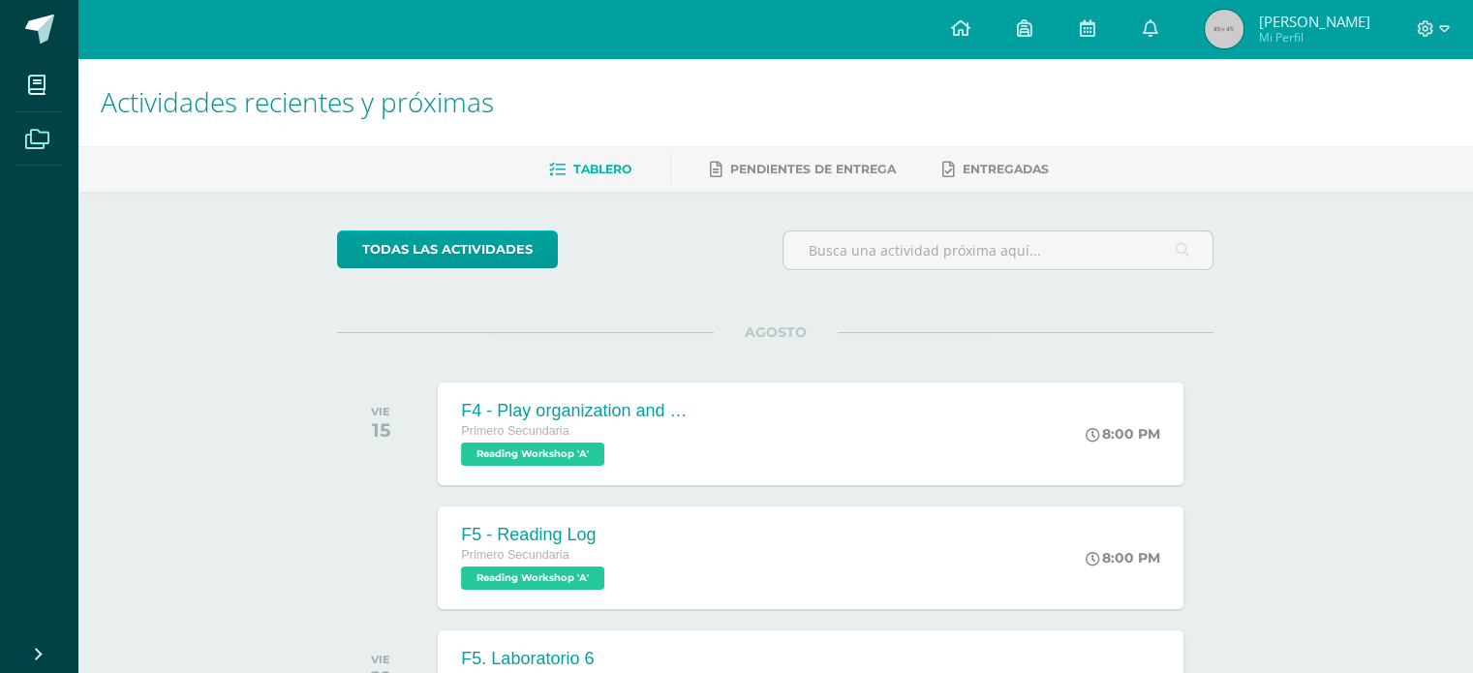
click at [45, 138] on icon at bounding box center [37, 139] width 24 height 19
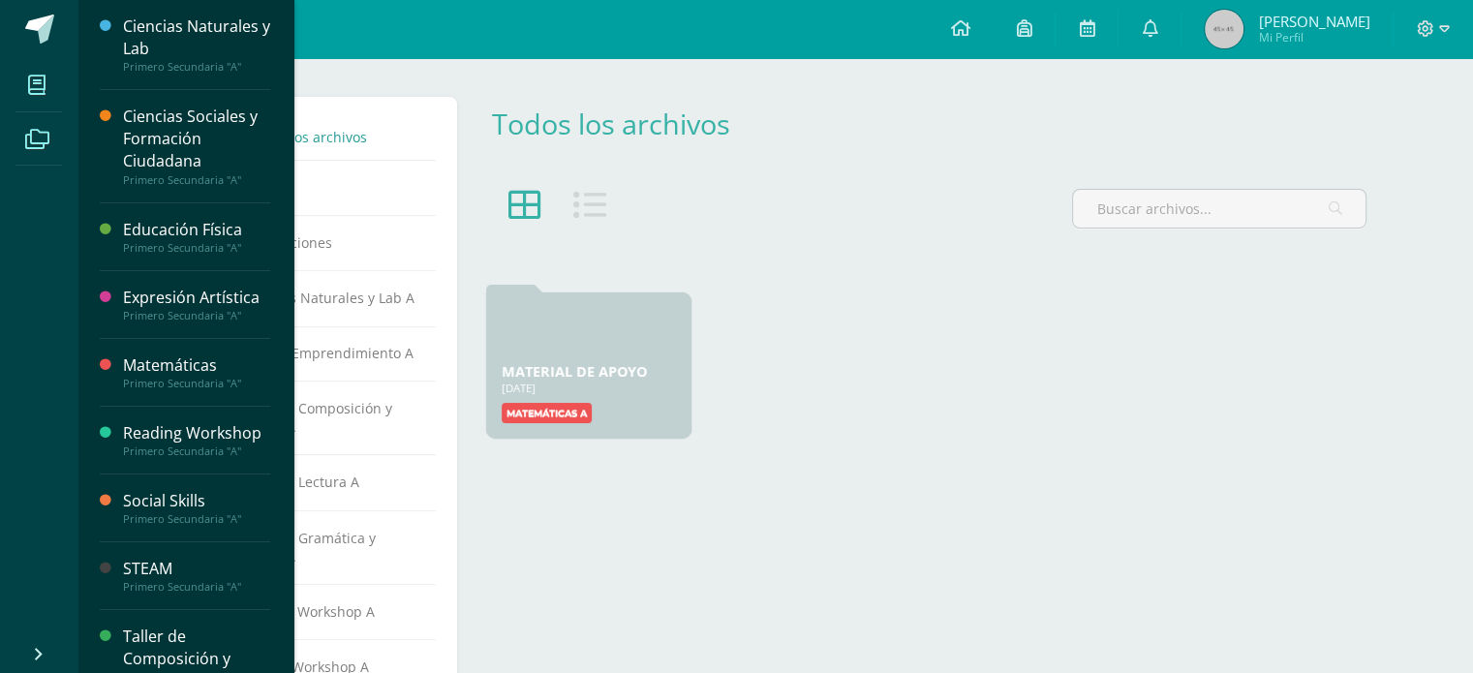
click at [41, 77] on icon at bounding box center [36, 85] width 17 height 19
click at [39, 86] on icon at bounding box center [36, 85] width 17 height 19
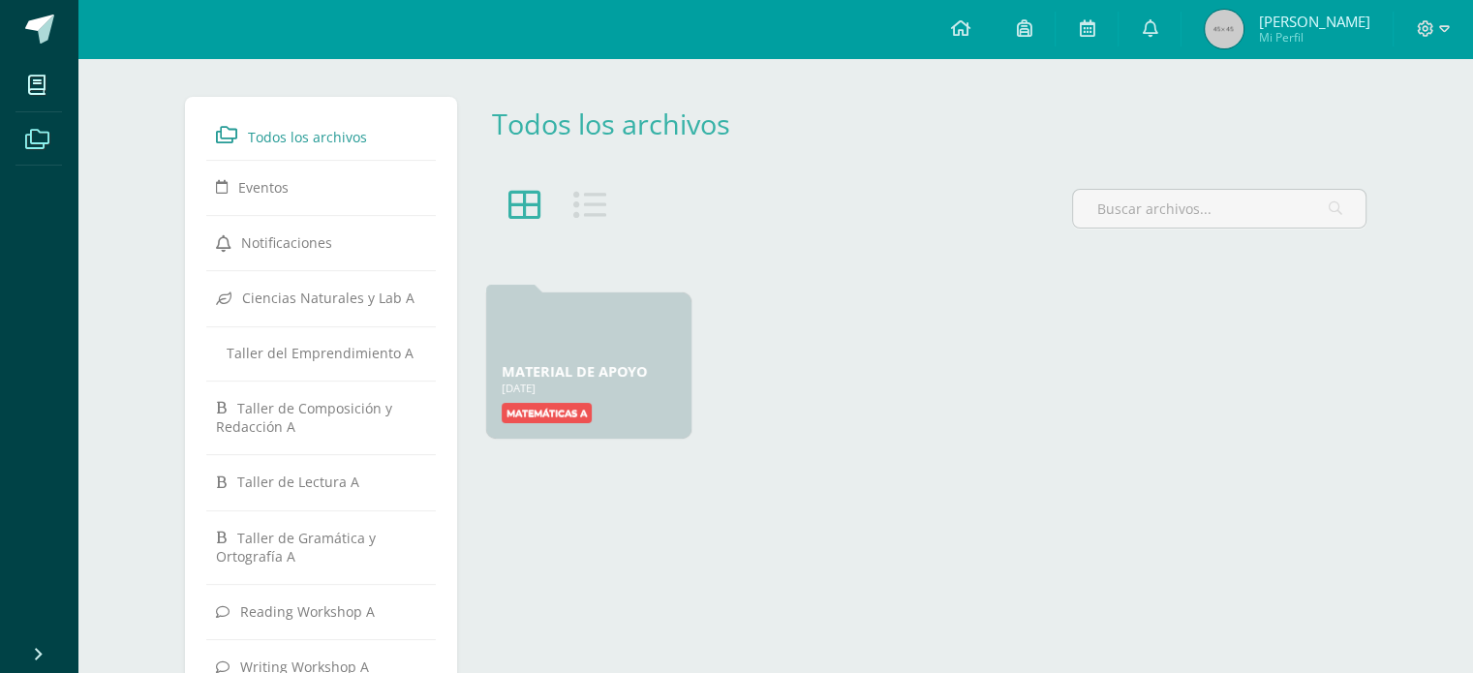
click at [37, 130] on icon at bounding box center [37, 139] width 24 height 19
click at [37, 138] on icon at bounding box center [37, 139] width 24 height 19
click at [34, 5] on link at bounding box center [38, 29] width 77 height 58
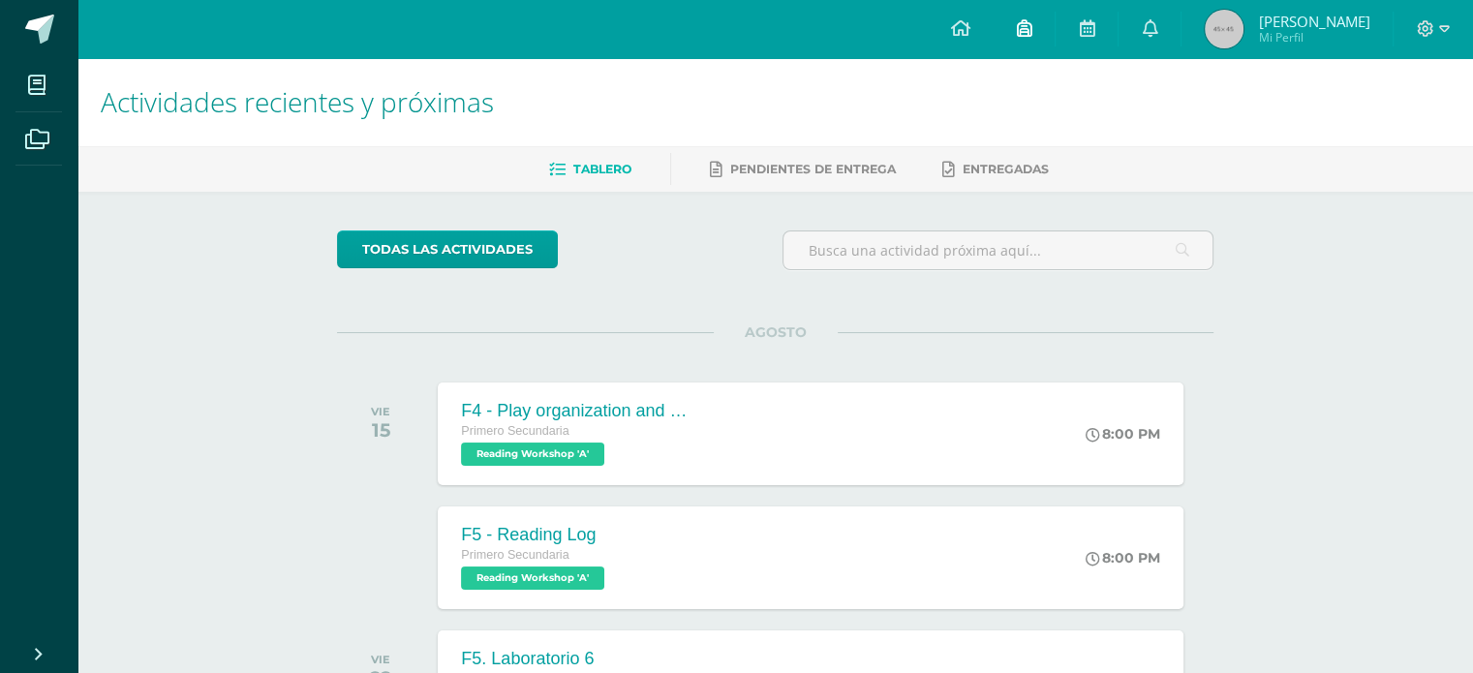
click at [1030, 30] on link at bounding box center [1024, 29] width 62 height 58
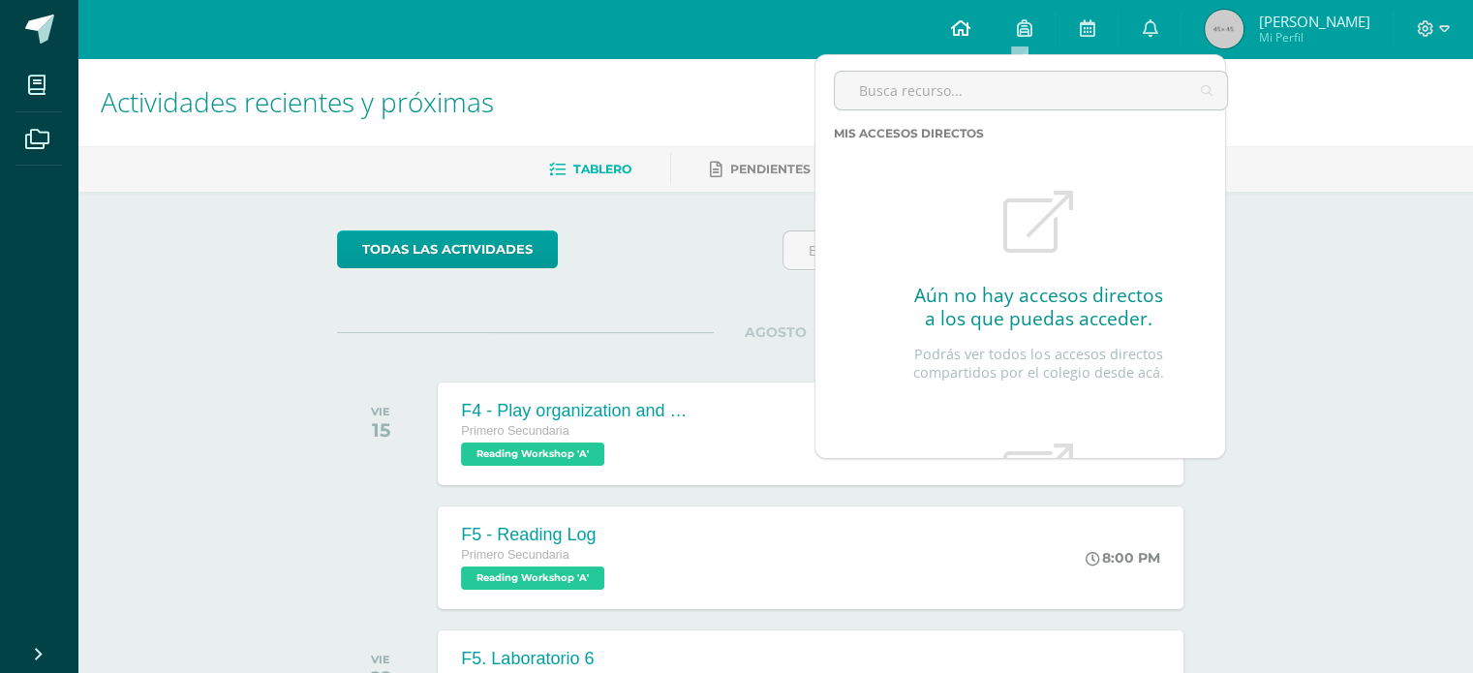
click at [950, 22] on icon at bounding box center [959, 27] width 19 height 17
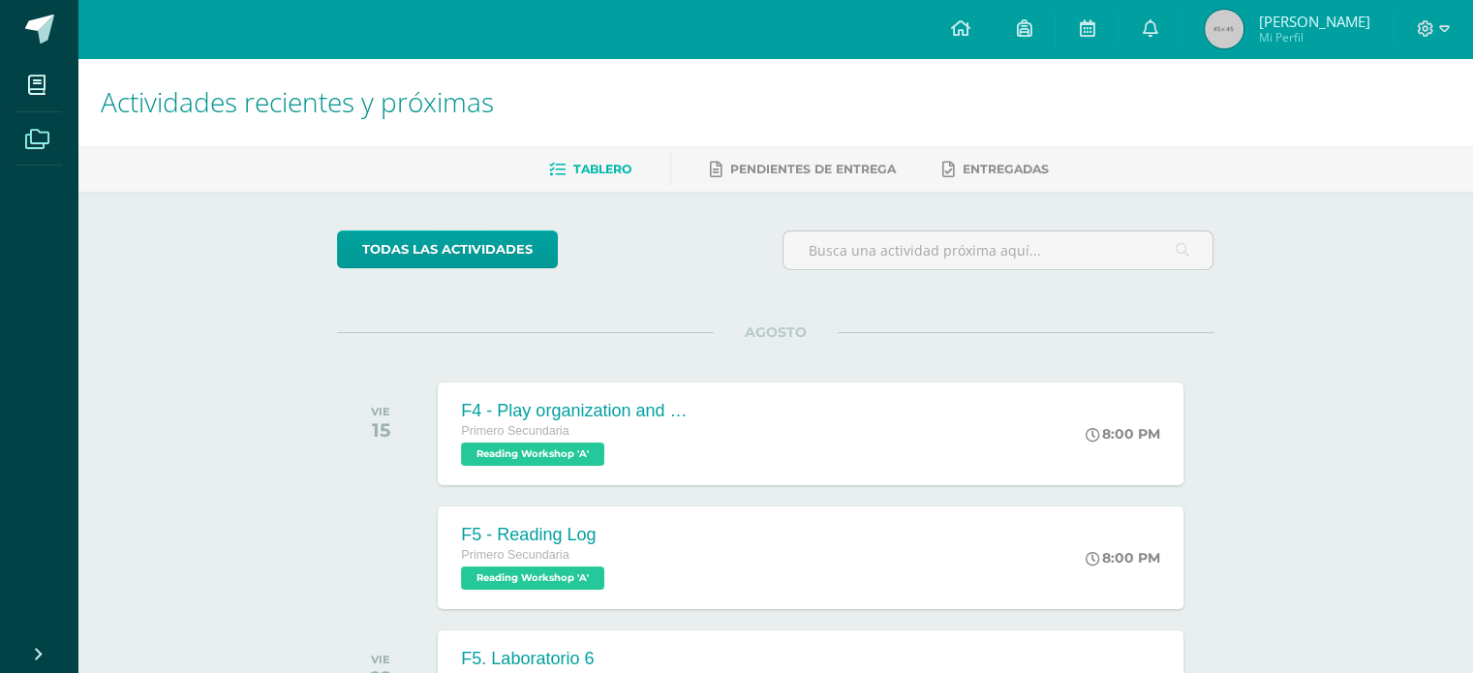
click at [53, 138] on span at bounding box center [37, 138] width 44 height 44
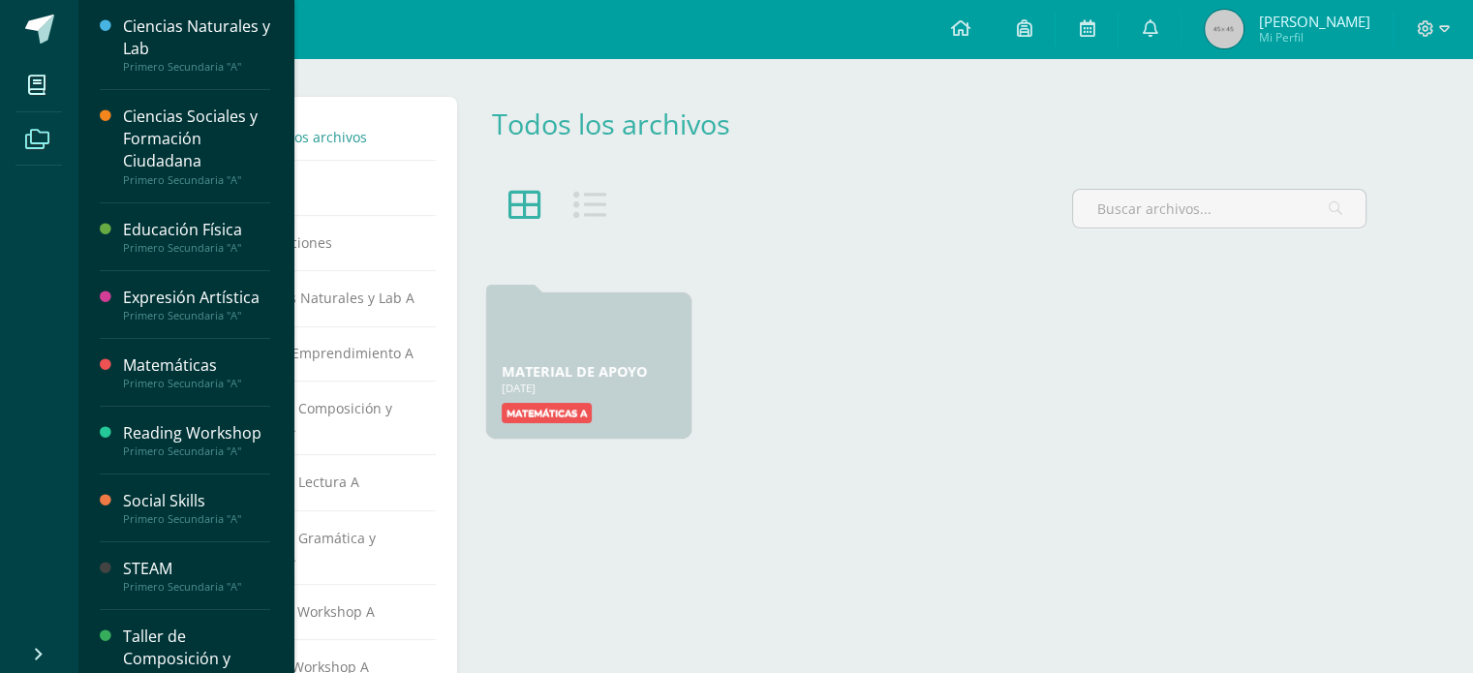
click at [832, 333] on div "MATERIAL DE APOYO 27 Ene, 2025 27 Ene, 2025 Creado por: Yamileth Barillas Matem…" at bounding box center [925, 366] width 898 height 166
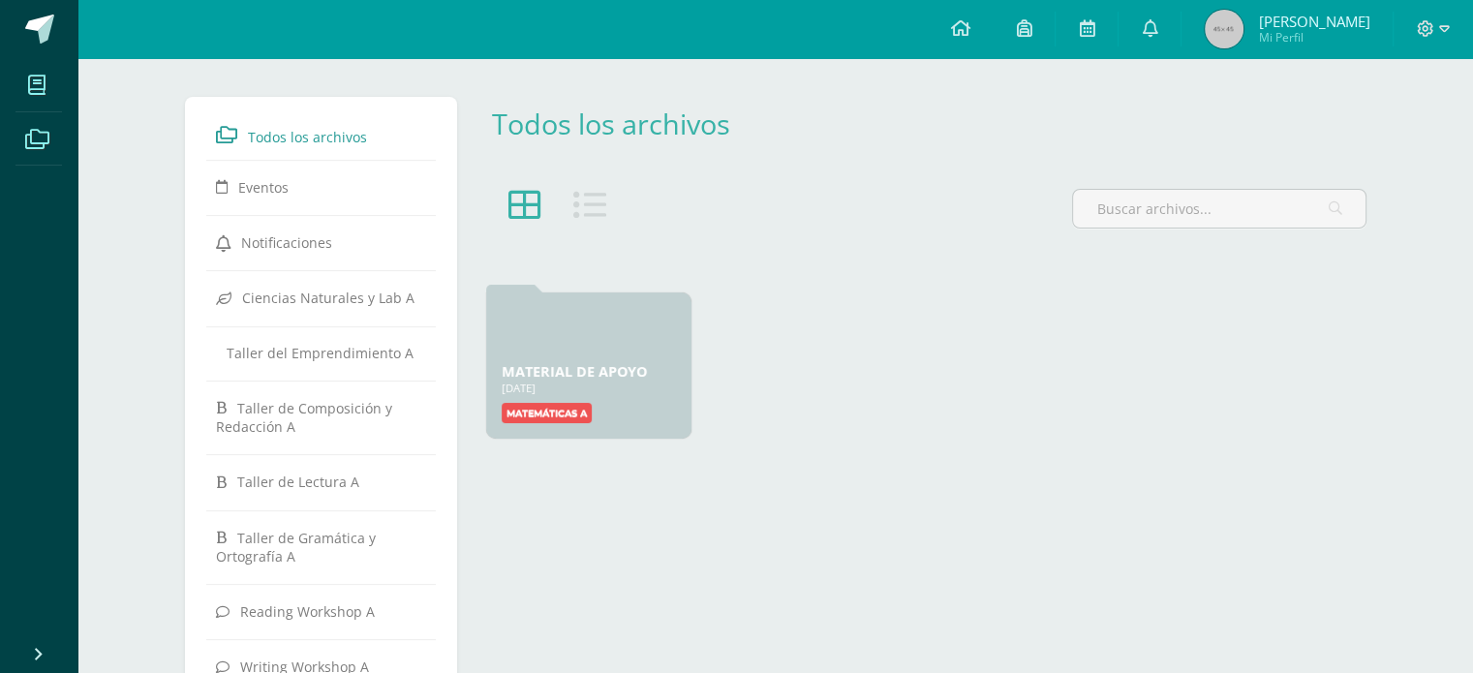
click at [43, 61] on link "Mis cursos" at bounding box center [38, 85] width 46 height 54
click at [43, 89] on icon at bounding box center [36, 85] width 17 height 19
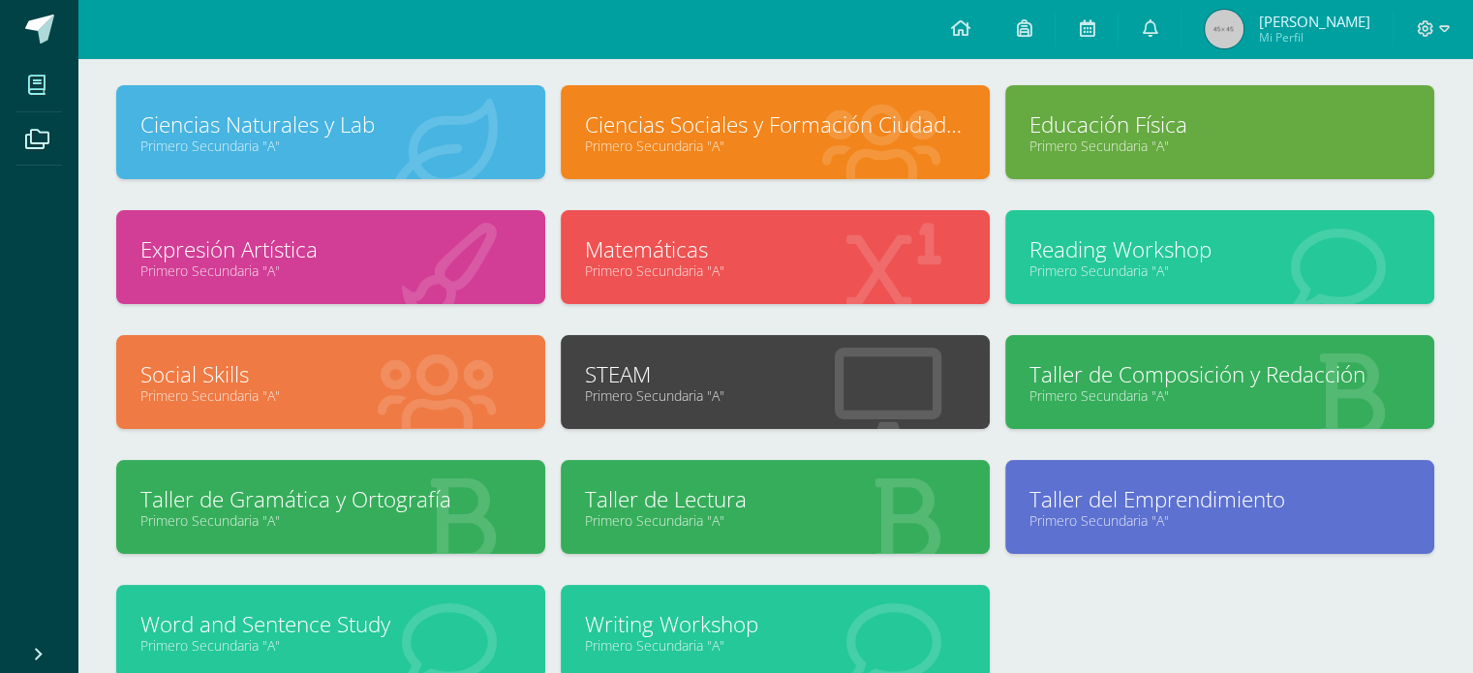
scroll to position [129, 0]
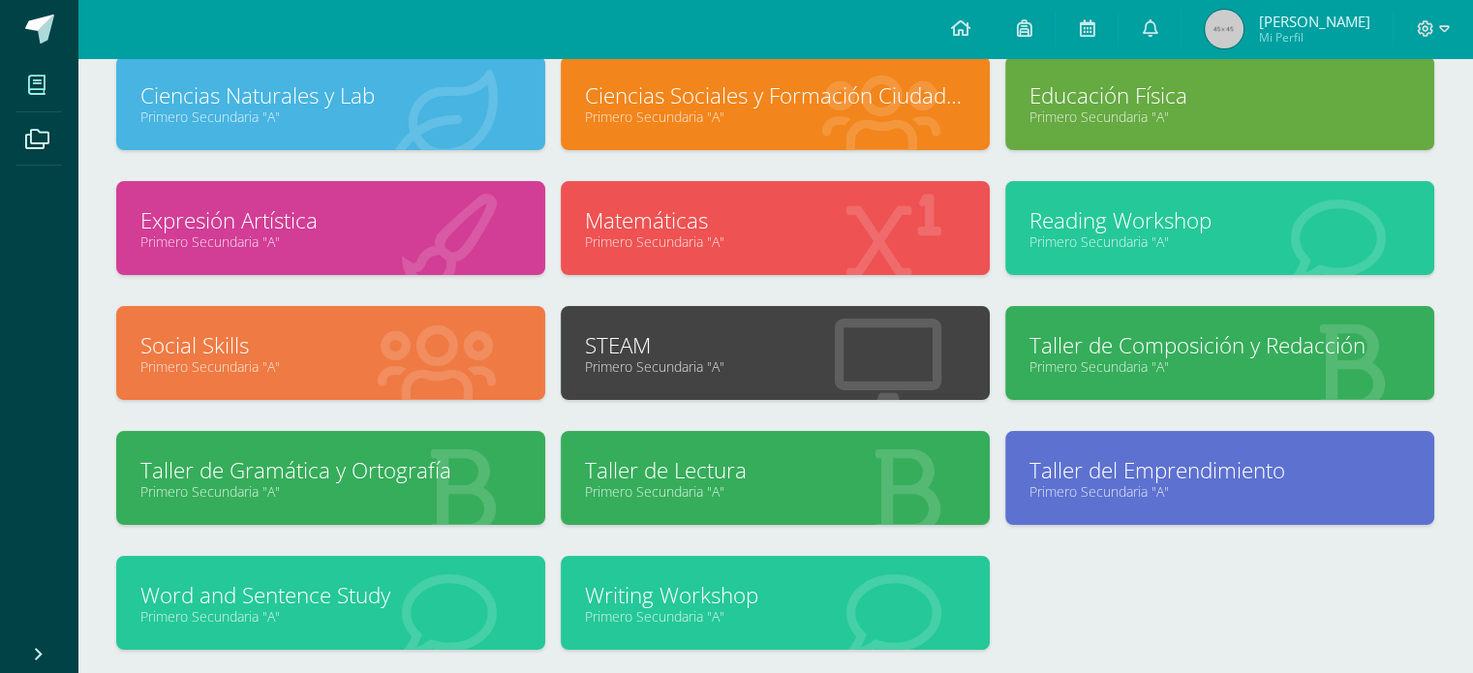
click at [392, 331] on link "Social Skills" at bounding box center [330, 345] width 381 height 30
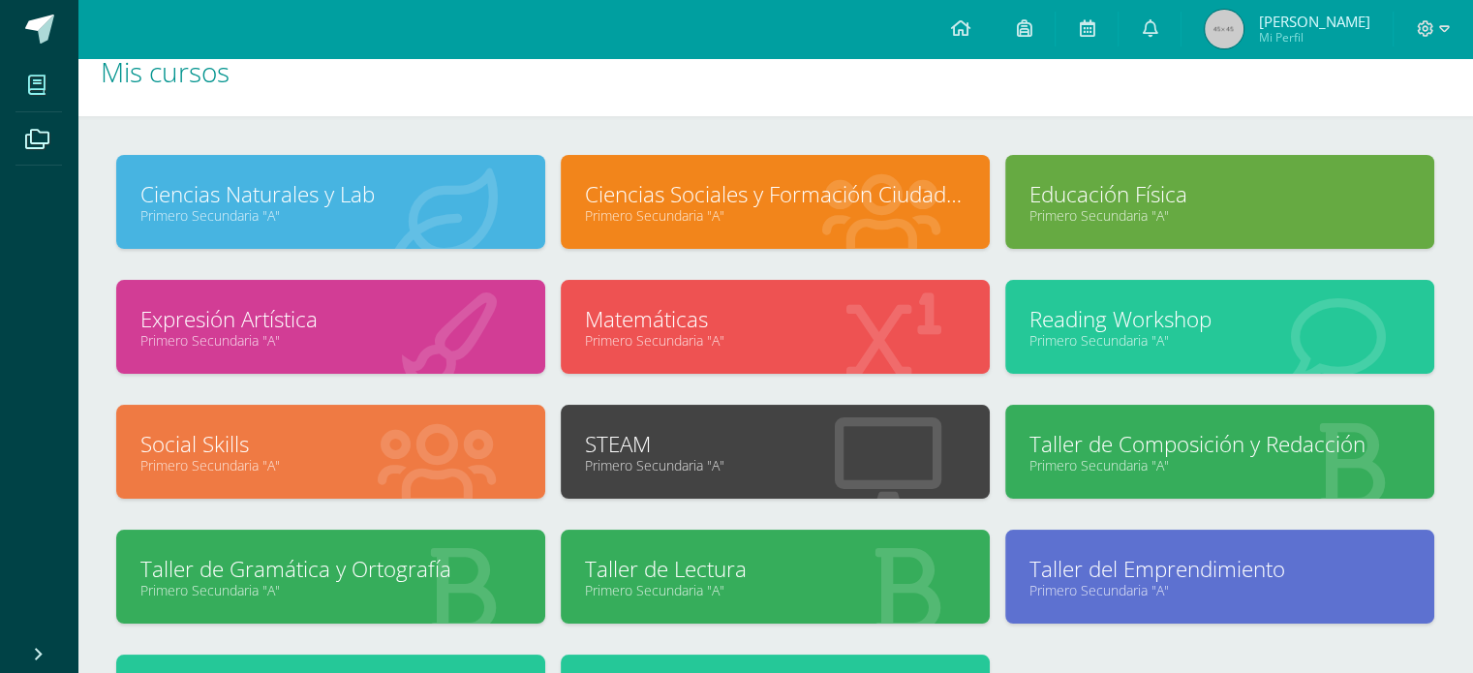
scroll to position [0, 0]
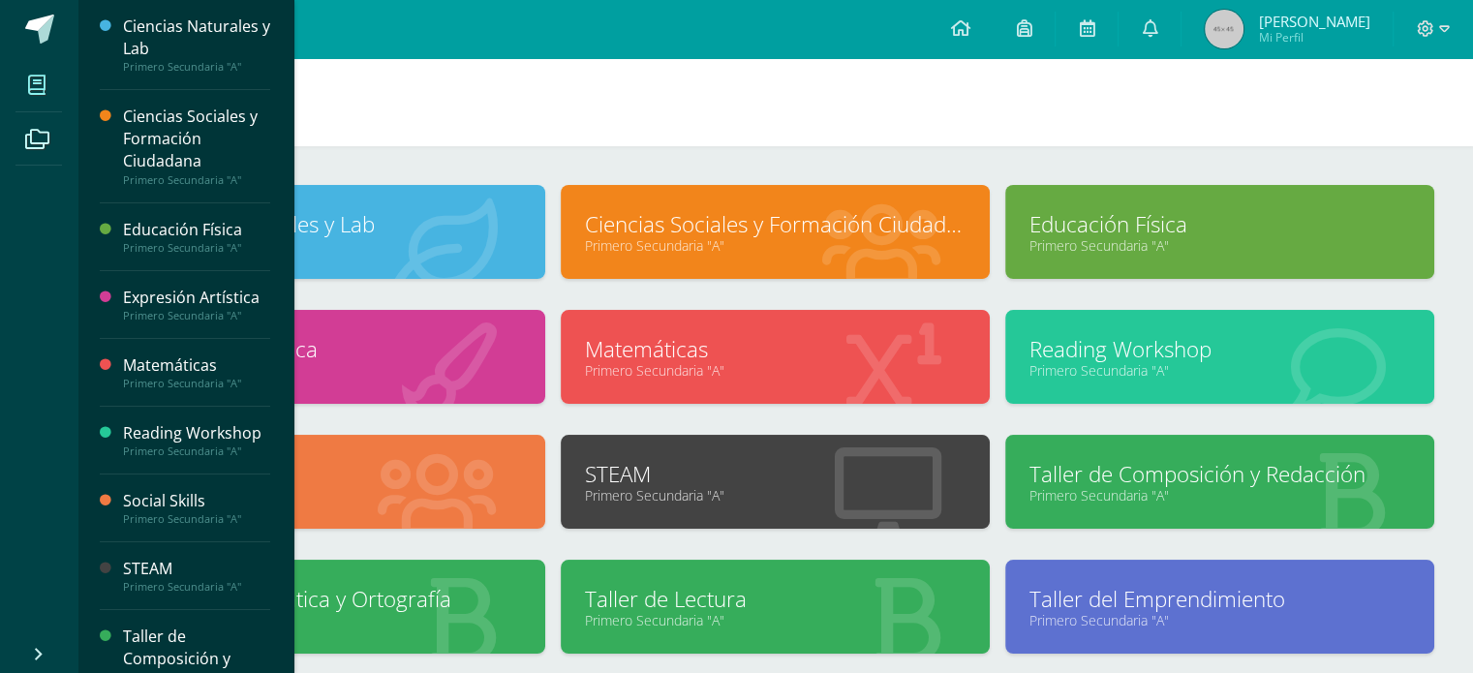
click at [29, 77] on icon at bounding box center [36, 85] width 17 height 19
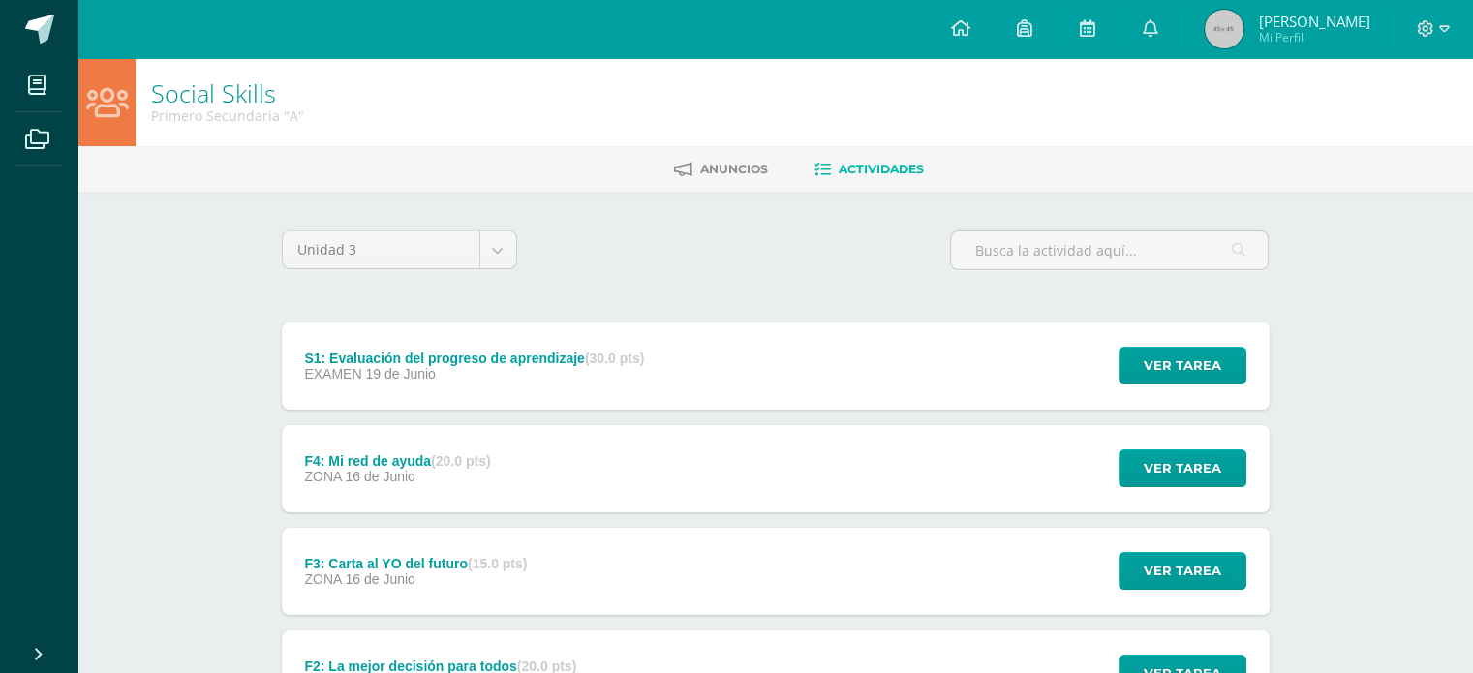
scroll to position [32, 0]
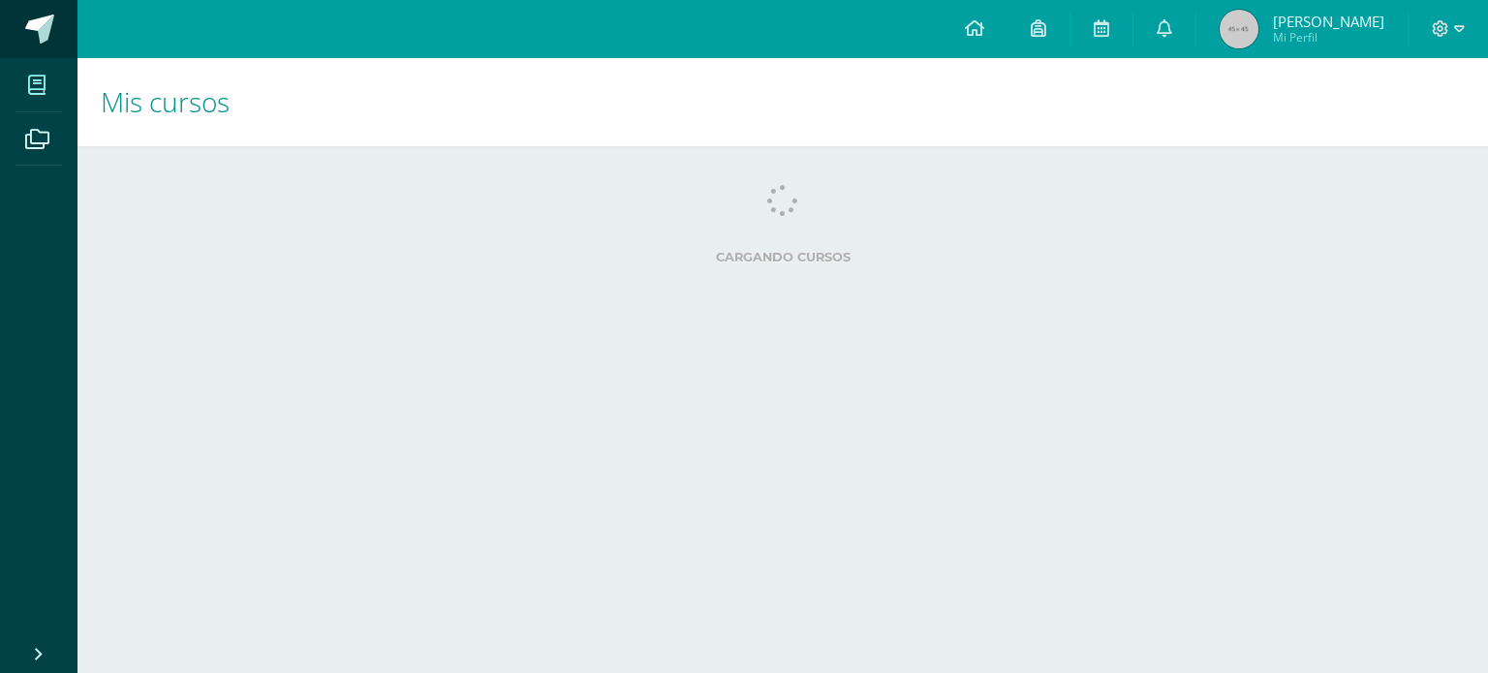
click at [41, 21] on span at bounding box center [39, 29] width 29 height 29
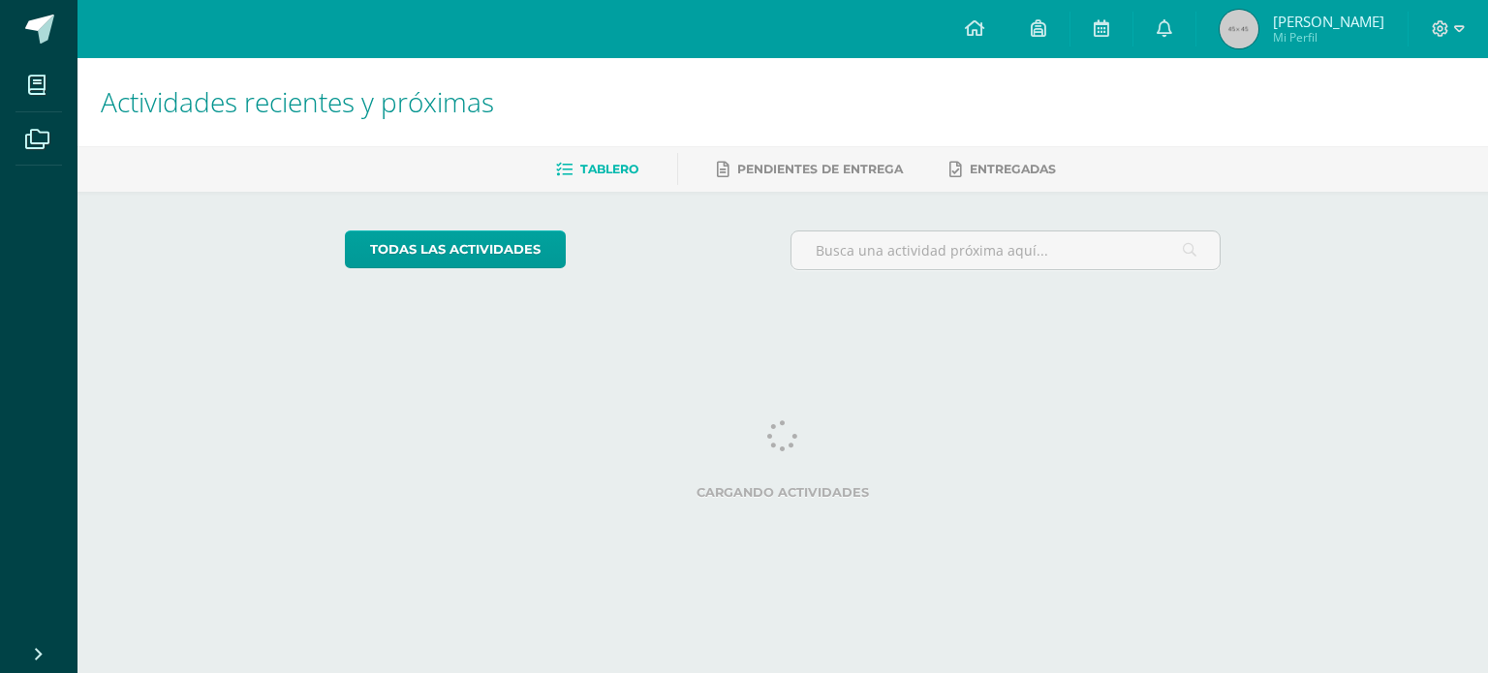
click at [35, 17] on span at bounding box center [39, 29] width 29 height 29
click at [606, 170] on span "Tablero" at bounding box center [609, 169] width 58 height 15
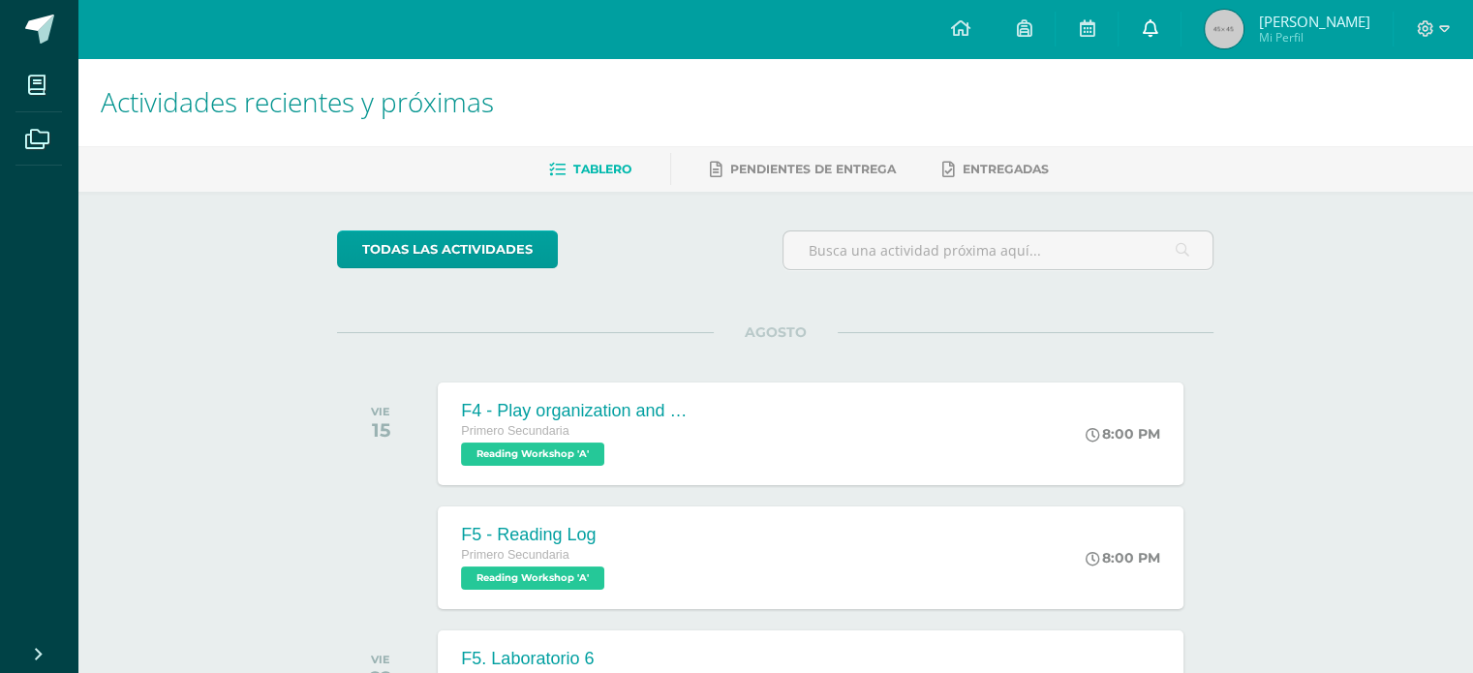
click at [1150, 24] on icon at bounding box center [1149, 27] width 15 height 17
click at [1003, 28] on link at bounding box center [1024, 29] width 62 height 58
click at [1081, 14] on link at bounding box center [1087, 29] width 62 height 58
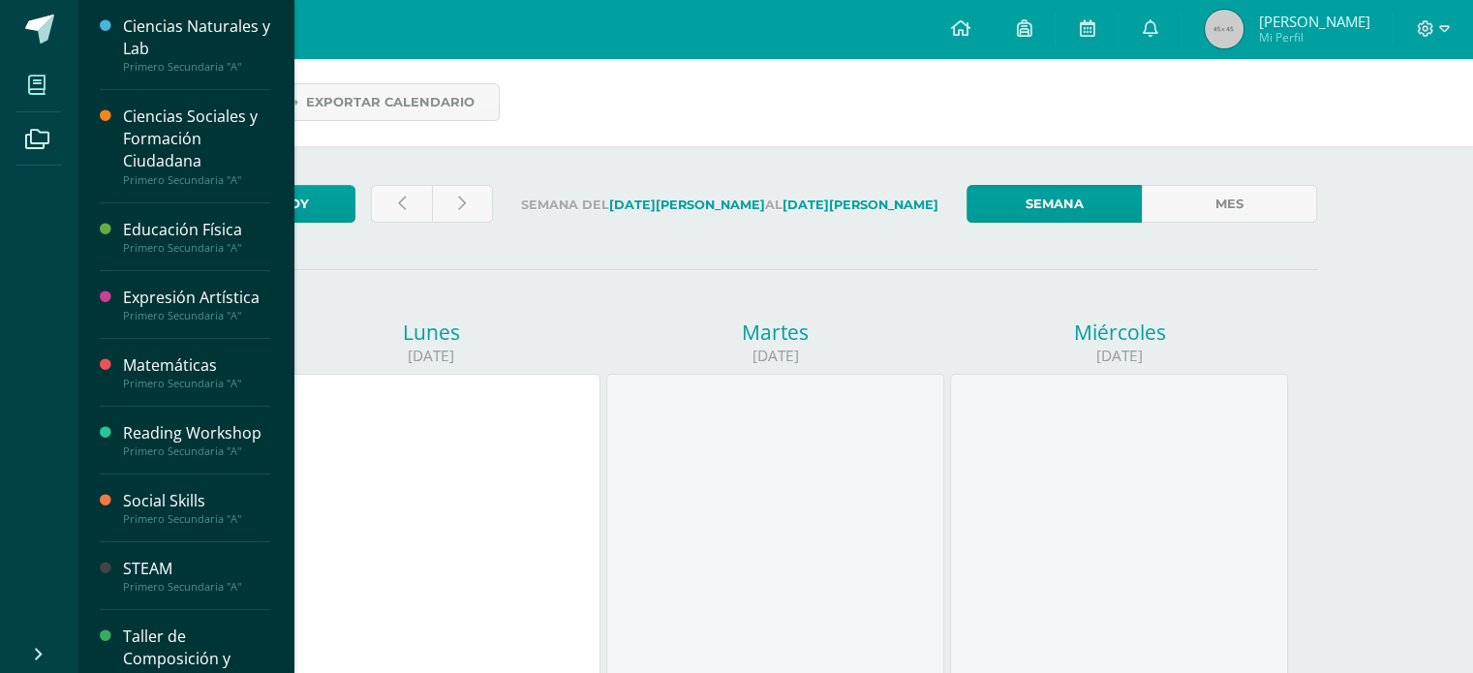
click at [40, 80] on icon at bounding box center [36, 85] width 17 height 19
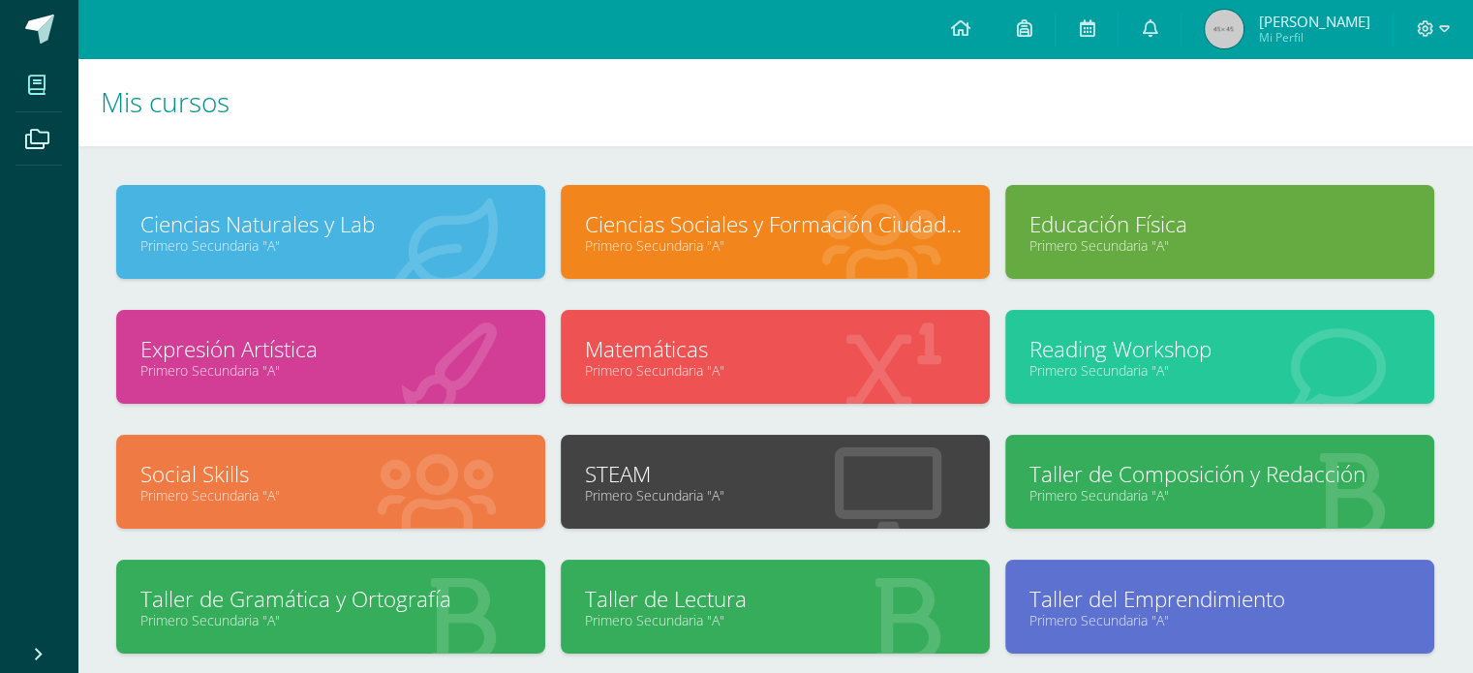
click at [39, 90] on icon at bounding box center [36, 85] width 17 height 19
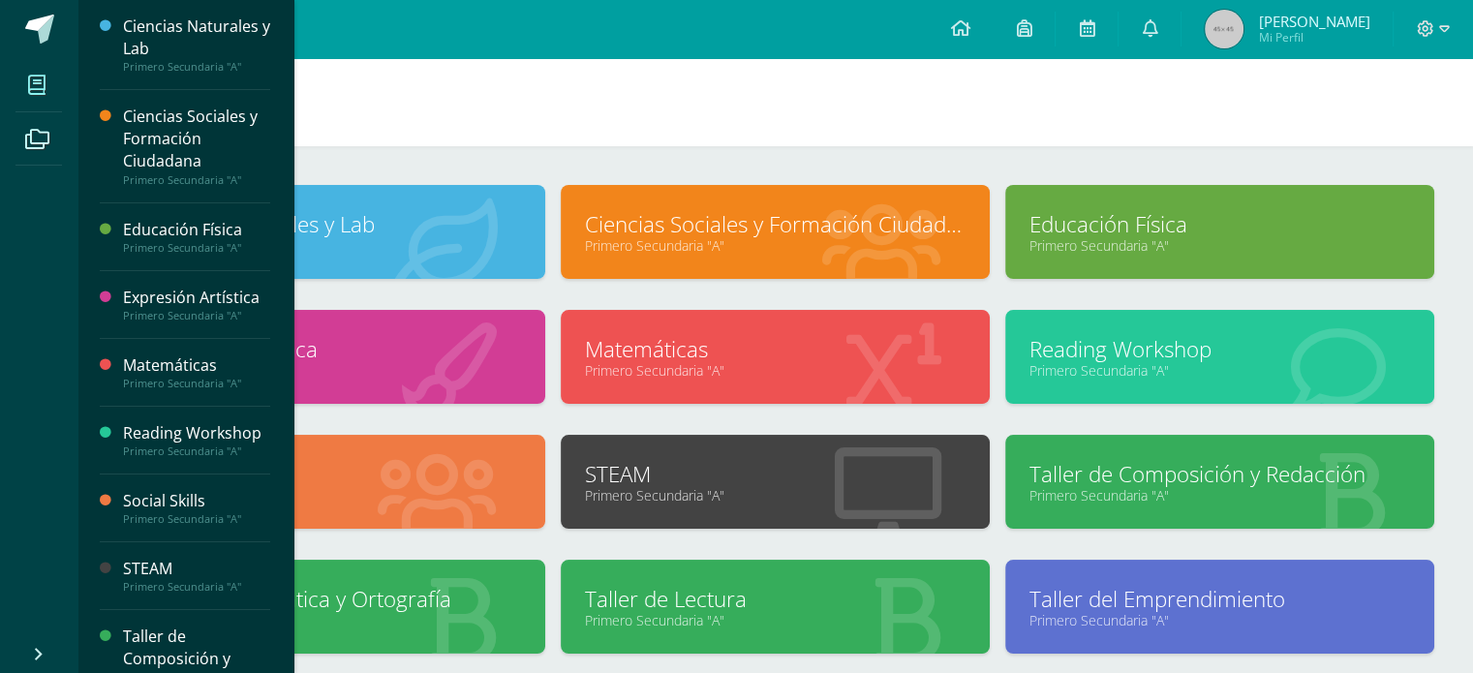
click at [42, 642] on span at bounding box center [38, 652] width 15 height 26
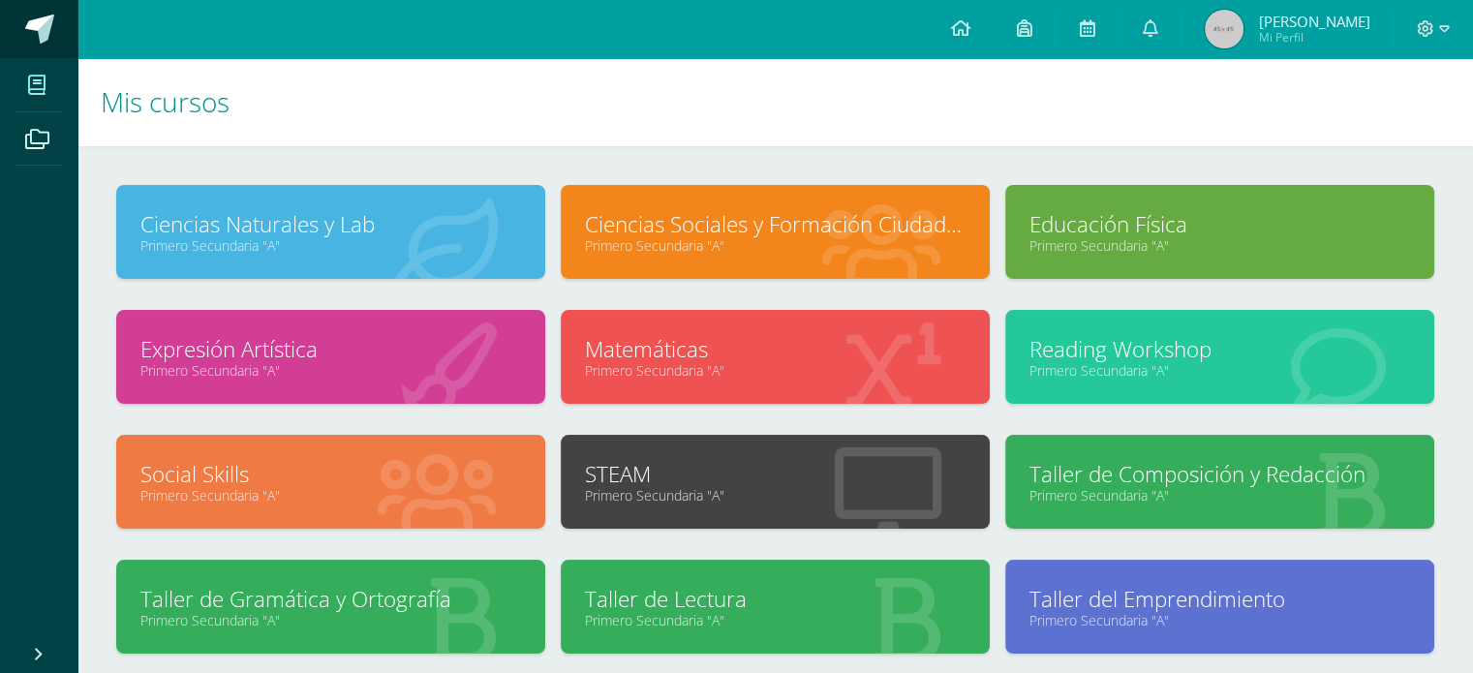
click at [43, 18] on span at bounding box center [39, 29] width 29 height 29
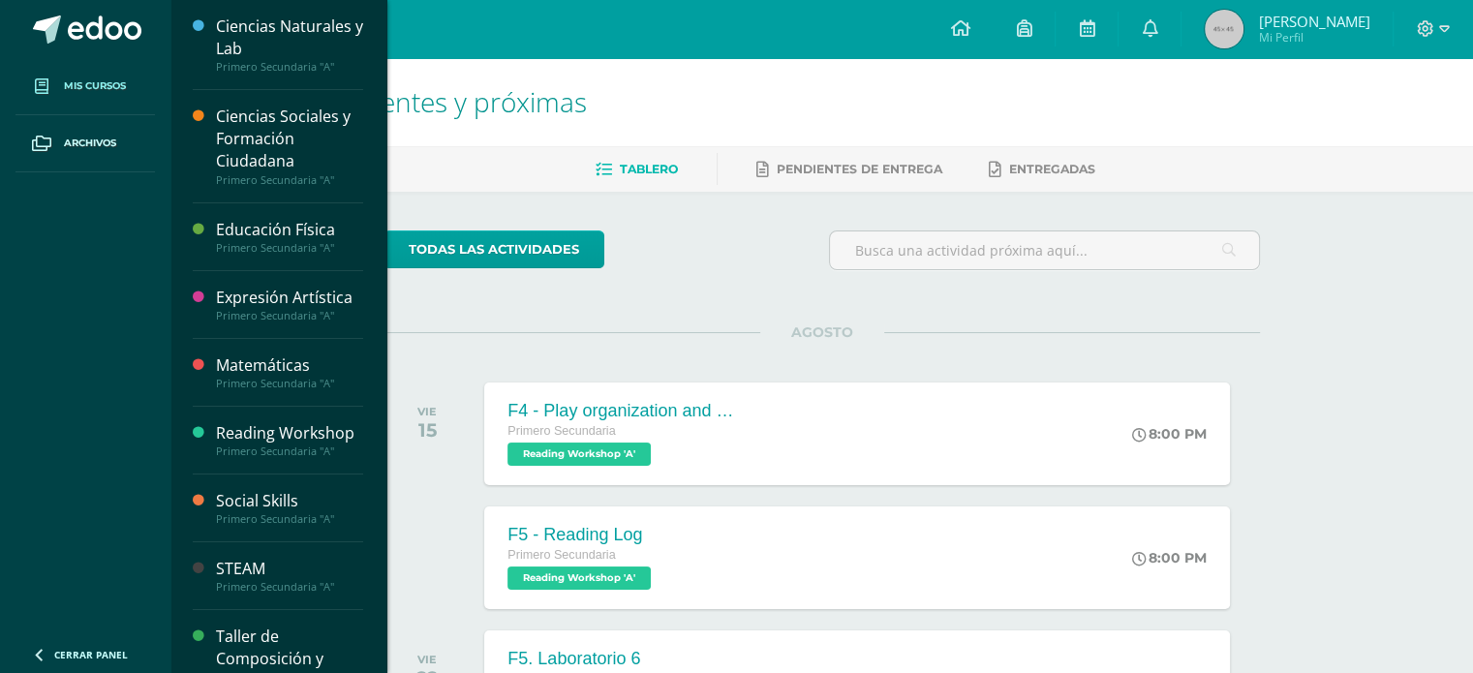
click at [148, 96] on link "Mis cursos" at bounding box center [84, 86] width 139 height 57
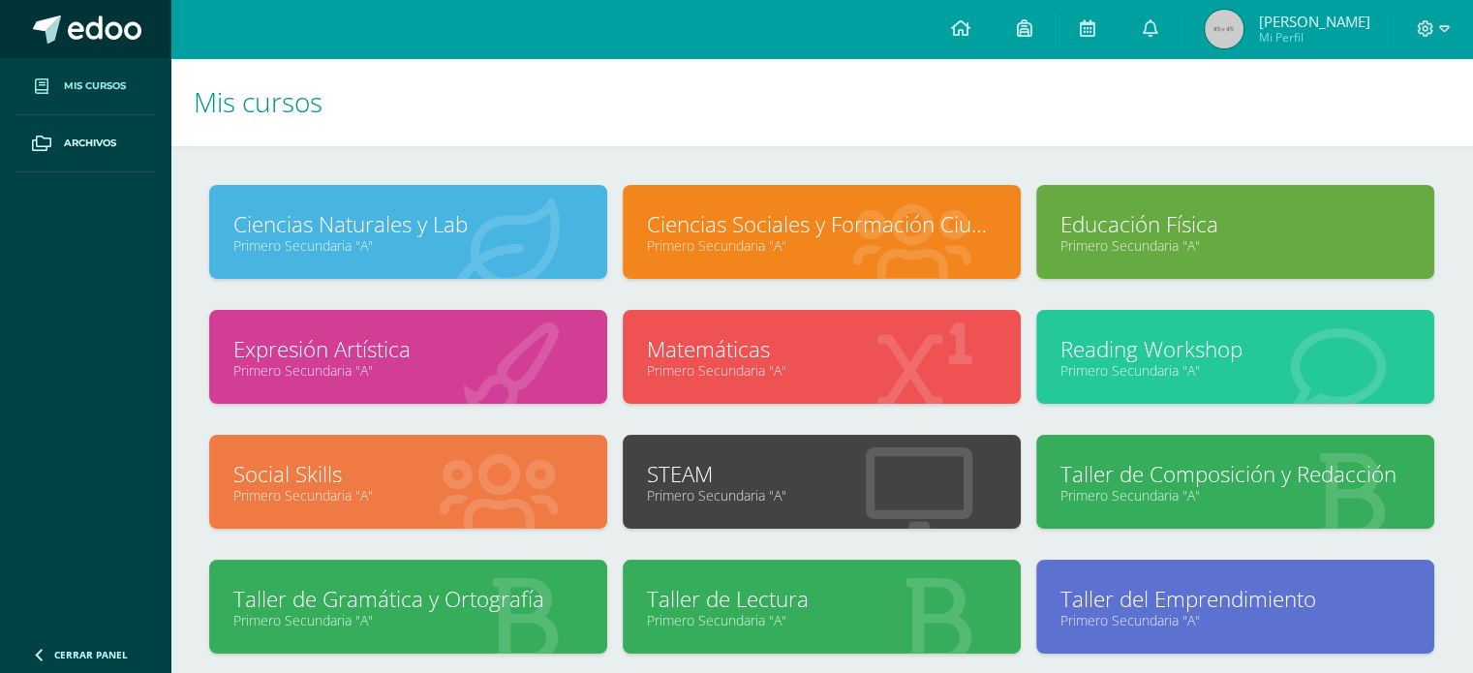
click at [124, 9] on link at bounding box center [85, 29] width 170 height 58
click at [1302, 33] on span "Mi Perfil" at bounding box center [1313, 37] width 111 height 16
click at [1227, 30] on img at bounding box center [1224, 29] width 39 height 39
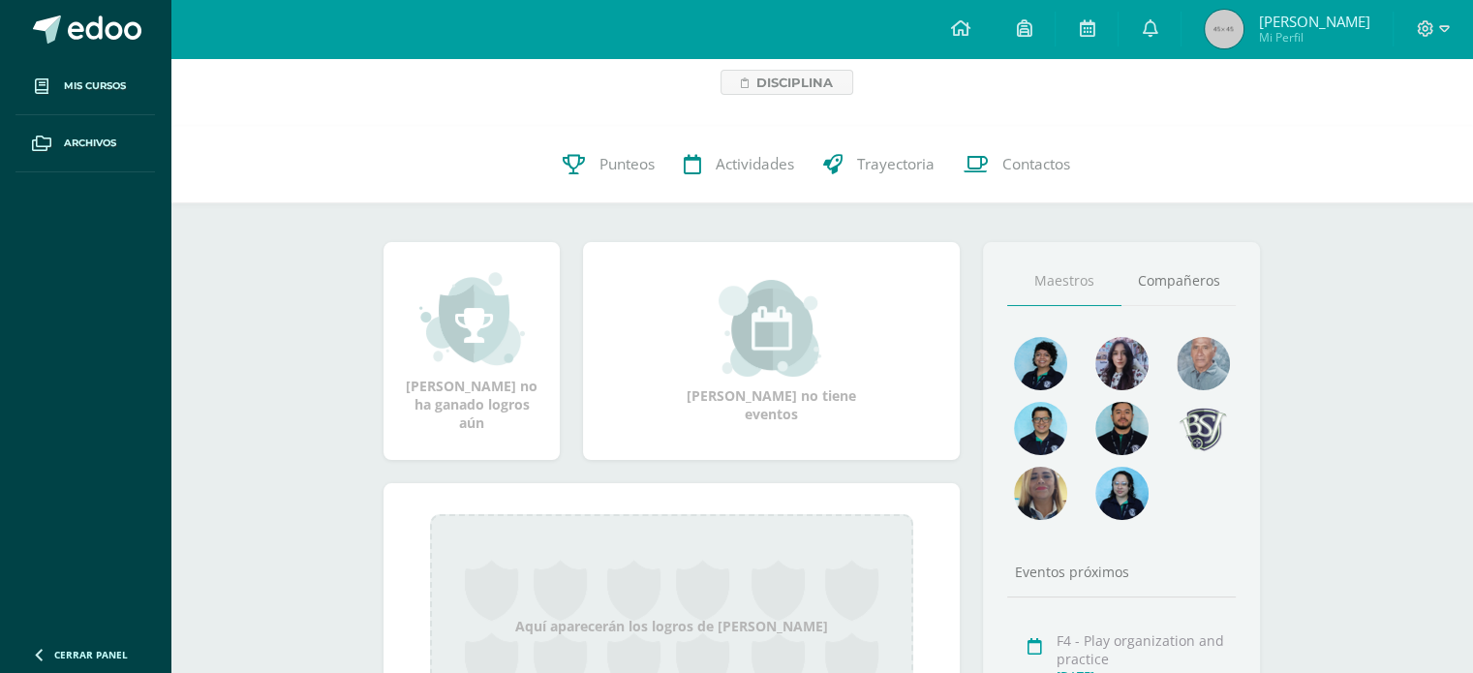
scroll to position [97, 0]
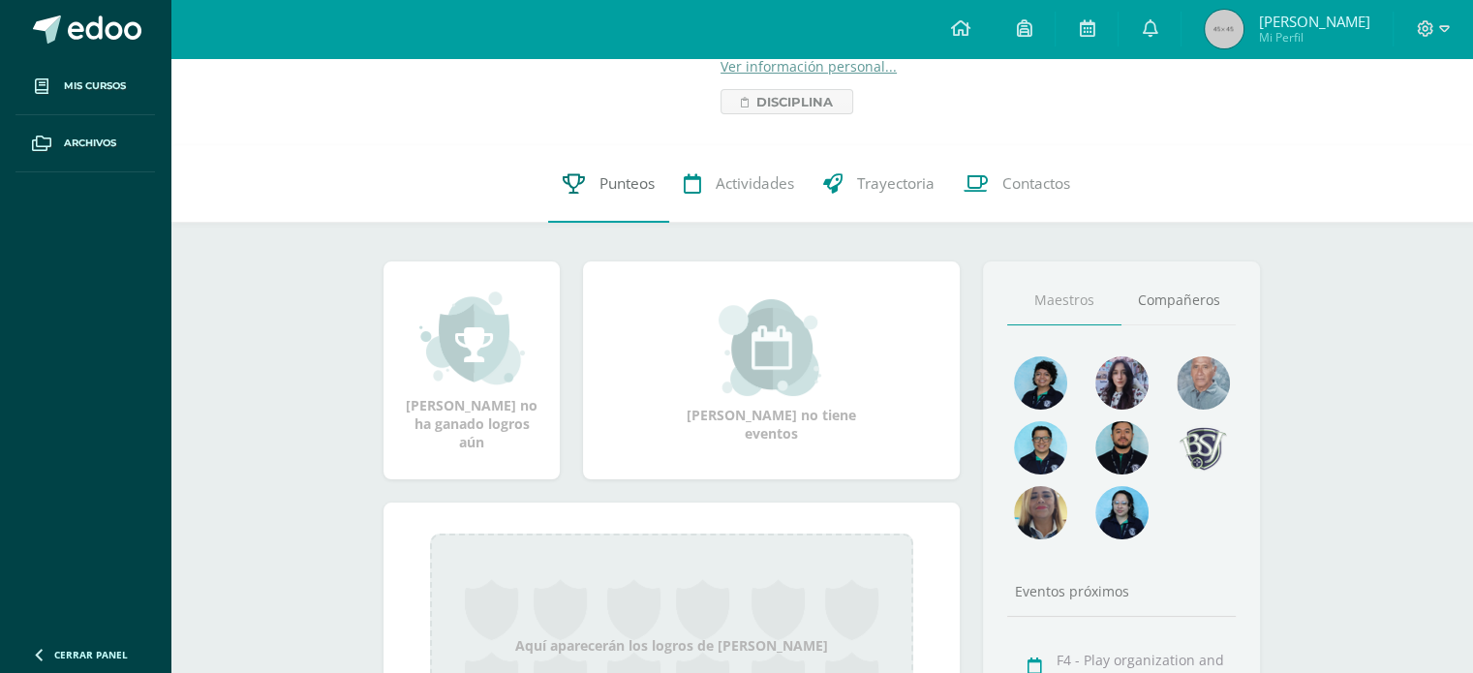
click at [628, 194] on span "Punteos" at bounding box center [626, 183] width 55 height 20
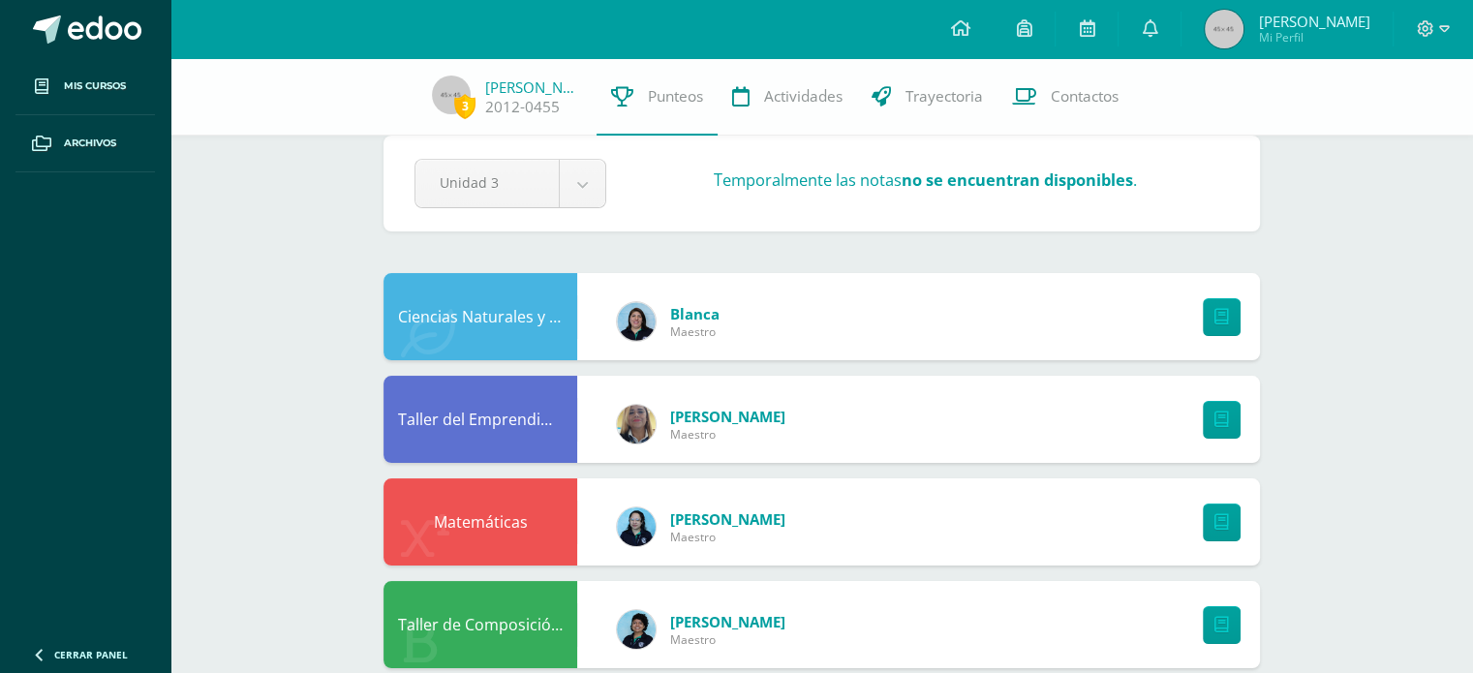
scroll to position [32, 0]
click at [1220, 305] on link at bounding box center [1222, 316] width 38 height 38
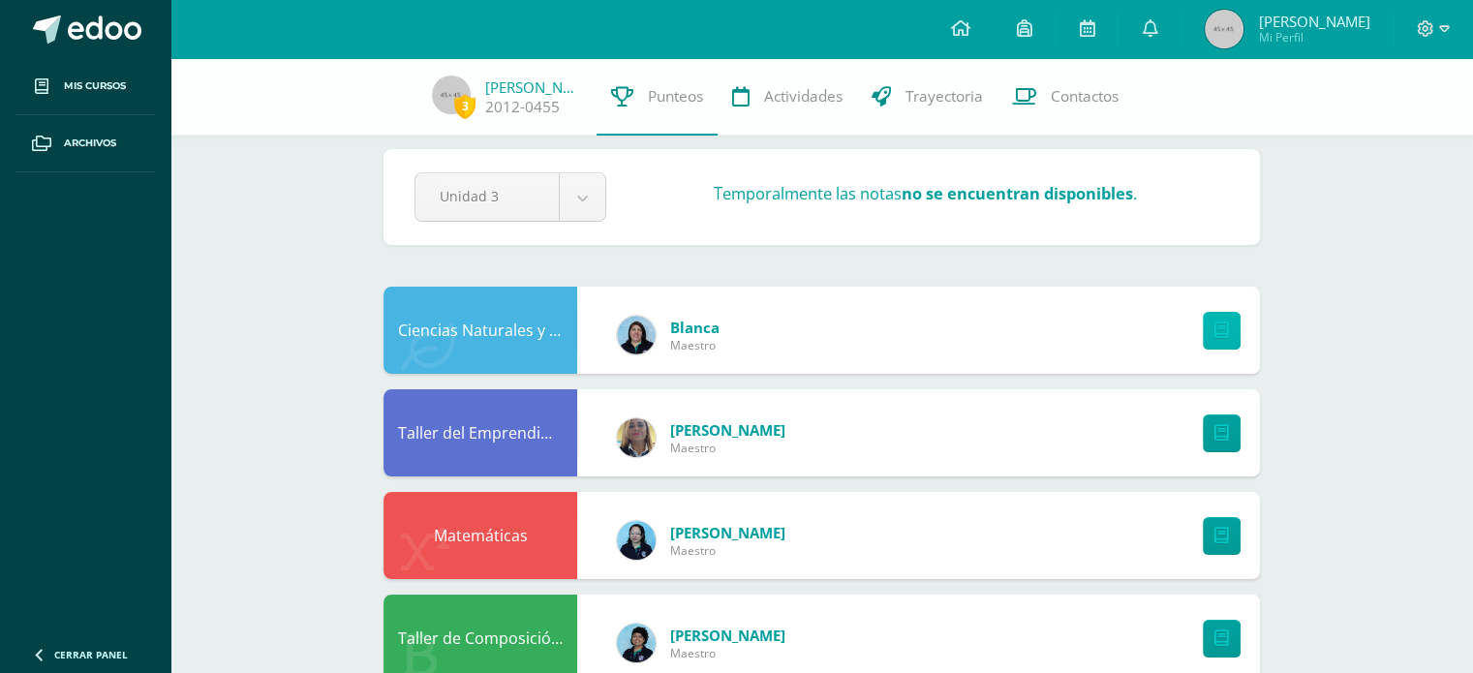
scroll to position [0, 0]
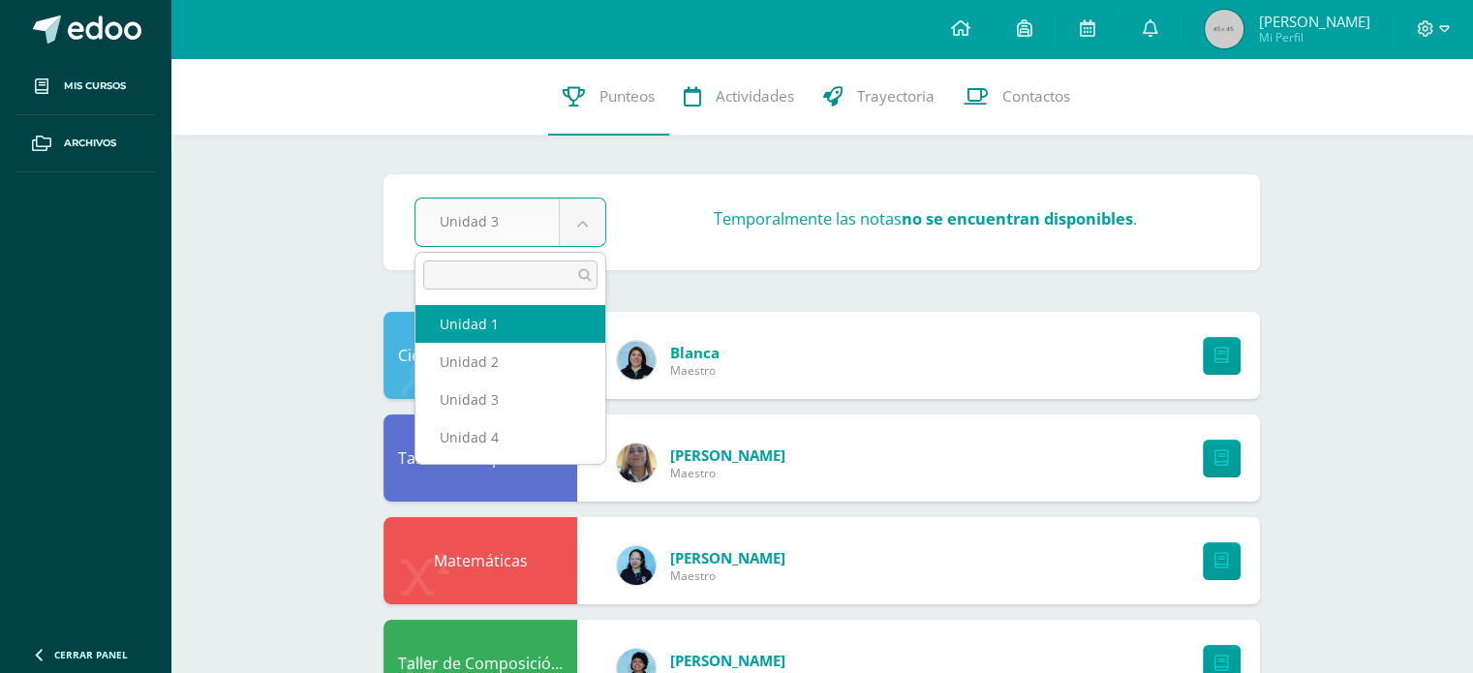
select select "Unidad 1"
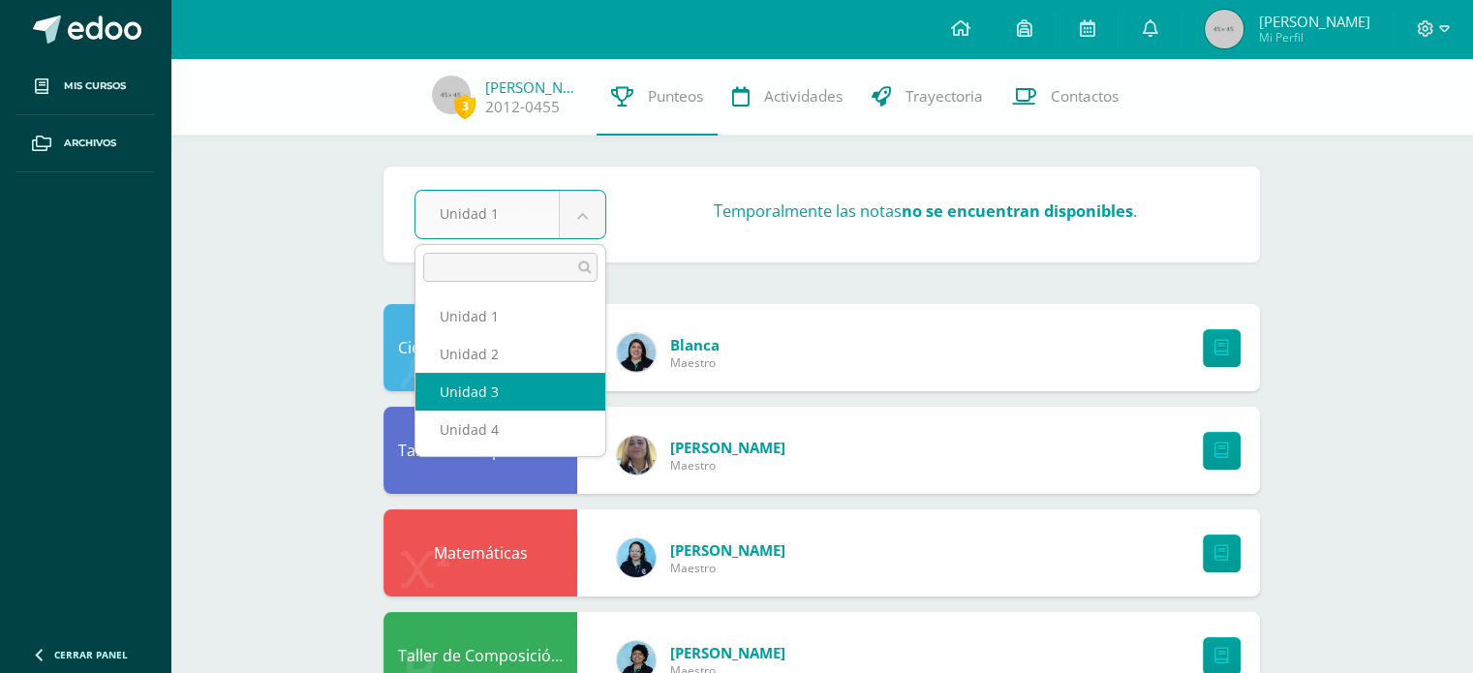
select select "Unidad 3"
